Goal: Task Accomplishment & Management: Use online tool/utility

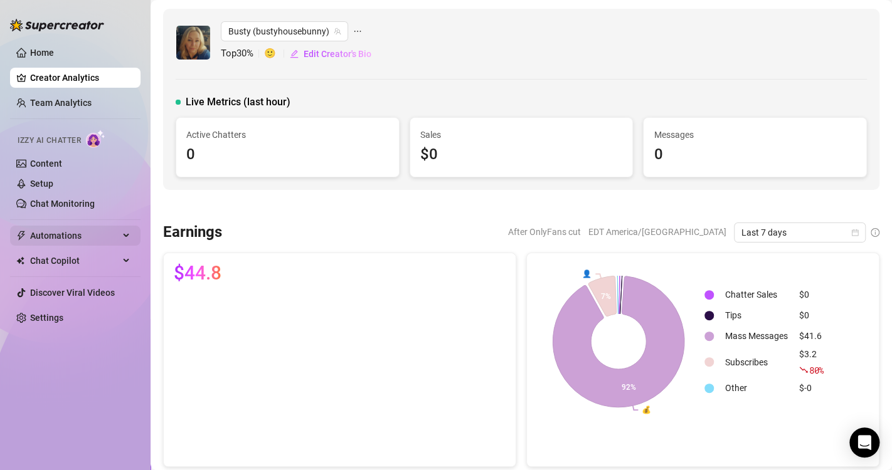
click at [127, 236] on icon at bounding box center [127, 236] width 6 height 0
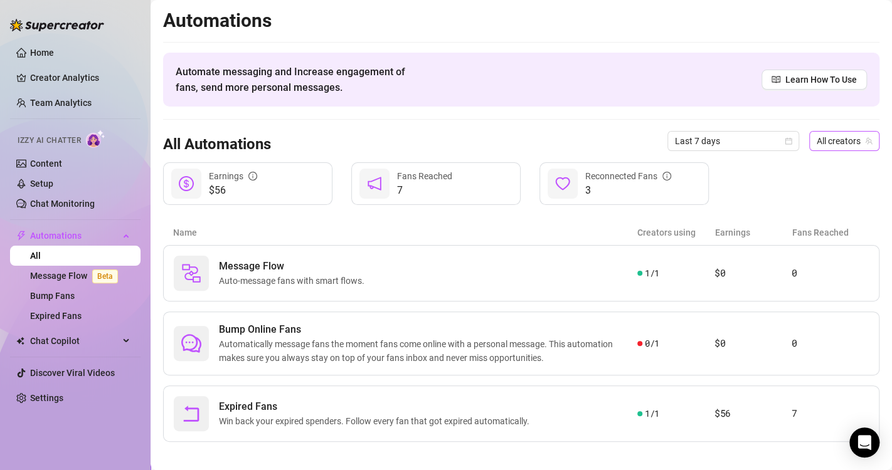
click at [843, 142] on span "All creators" at bounding box center [843, 141] width 55 height 19
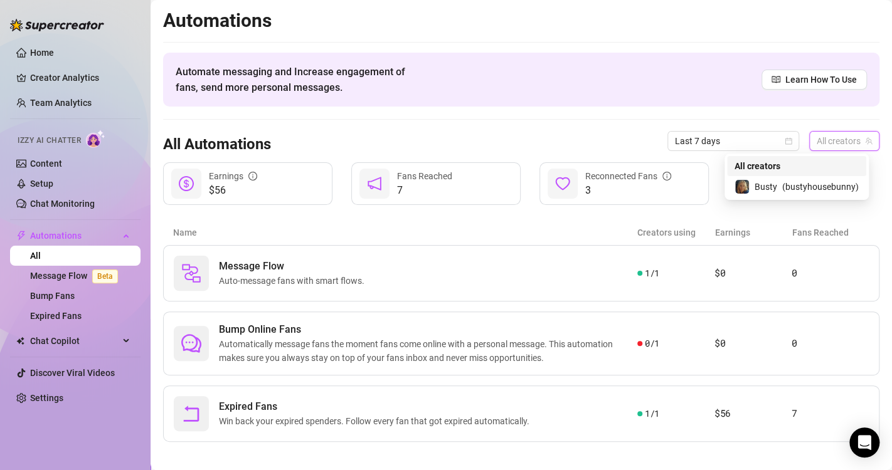
click at [843, 143] on span "All creators" at bounding box center [843, 141] width 55 height 19
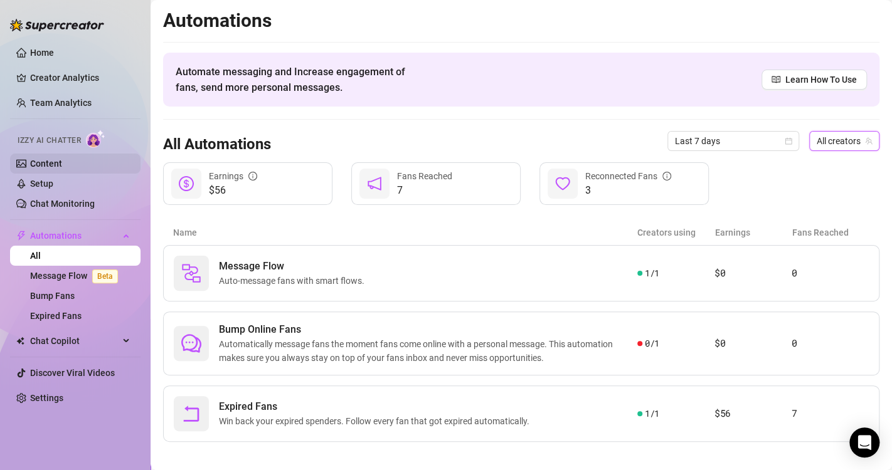
click at [39, 159] on link "Content" at bounding box center [46, 164] width 32 height 10
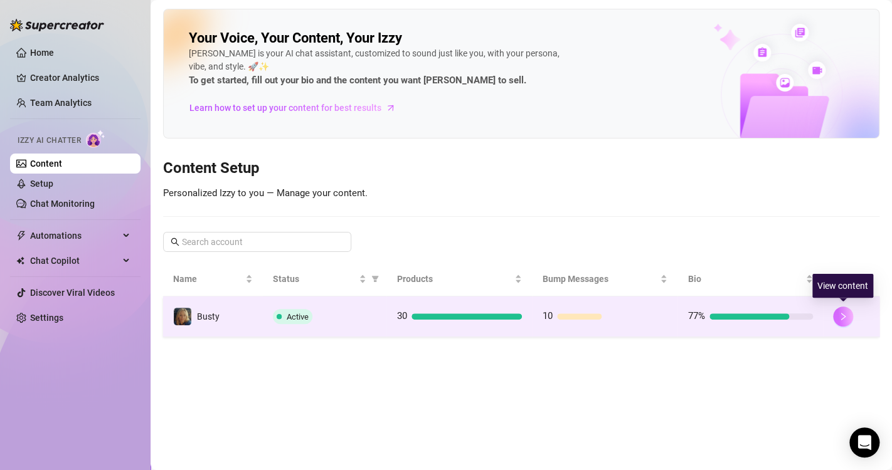
click at [838, 315] on icon "right" at bounding box center [842, 316] width 9 height 9
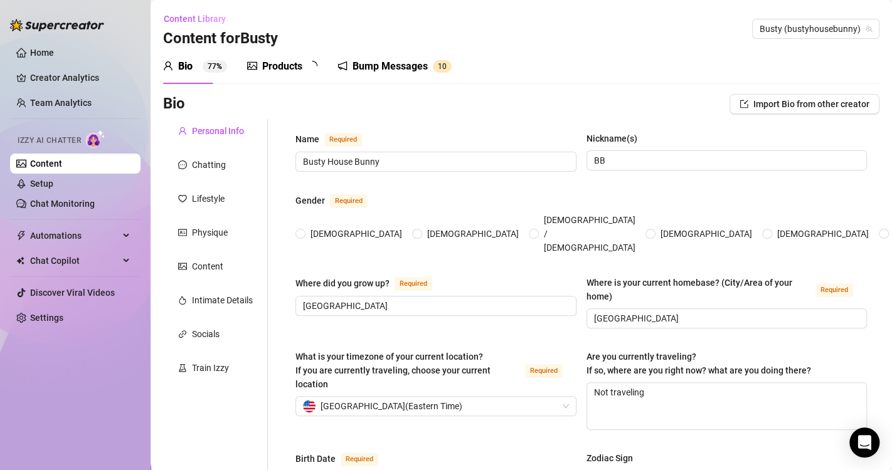
radio input "true"
type input "[DATE]"
